Goal: Feedback & Contribution: Submit feedback/report problem

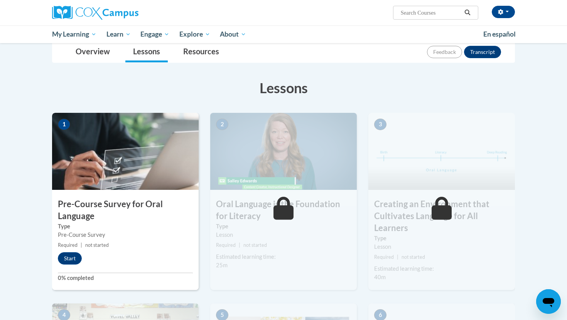
scroll to position [94, 0]
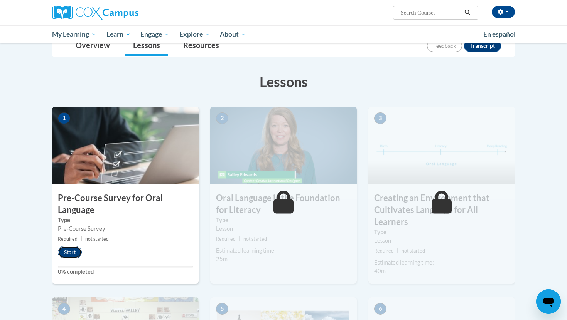
click at [69, 257] on button "Start" at bounding box center [70, 252] width 24 height 12
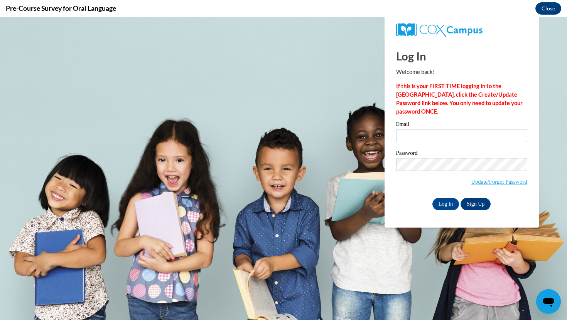
scroll to position [0, 0]
type input "[EMAIL_ADDRESS][DOMAIN_NAME]"
click at [442, 205] on input "Log In" at bounding box center [445, 204] width 27 height 12
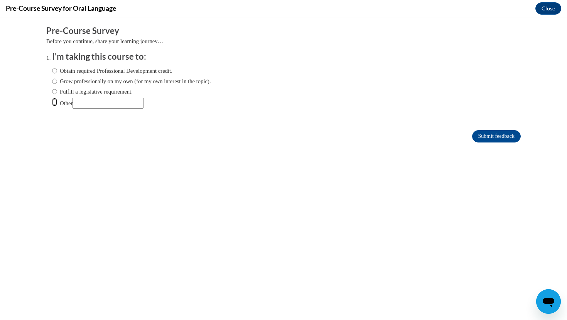
click at [57, 100] on input "Other" at bounding box center [54, 102] width 5 height 8
radio input "true"
click at [56, 93] on input "Fulfill a legislative requirement." at bounding box center [54, 92] width 5 height 8
radio input "true"
click at [489, 140] on input "Submit feedback" at bounding box center [496, 136] width 49 height 12
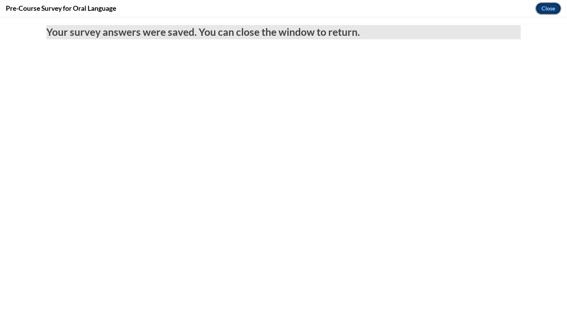
click at [544, 13] on button "Close" at bounding box center [548, 8] width 26 height 12
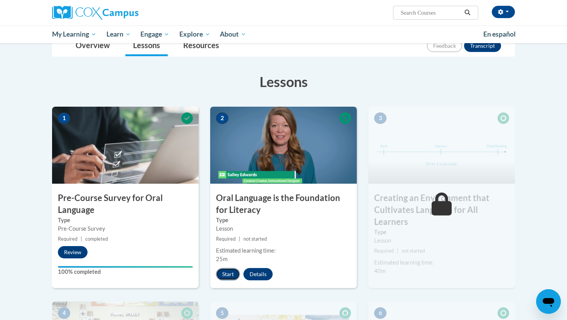
click at [235, 272] on button "Start" at bounding box center [228, 274] width 24 height 12
